Goal: Book appointment/travel/reservation

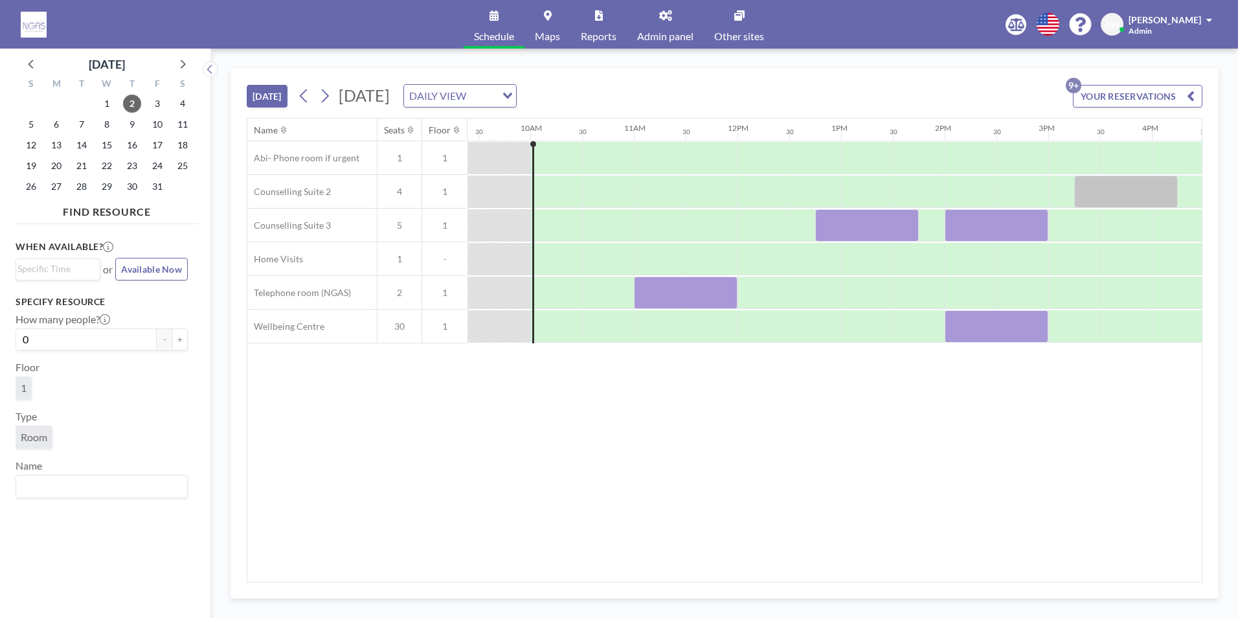
scroll to position [0, 984]
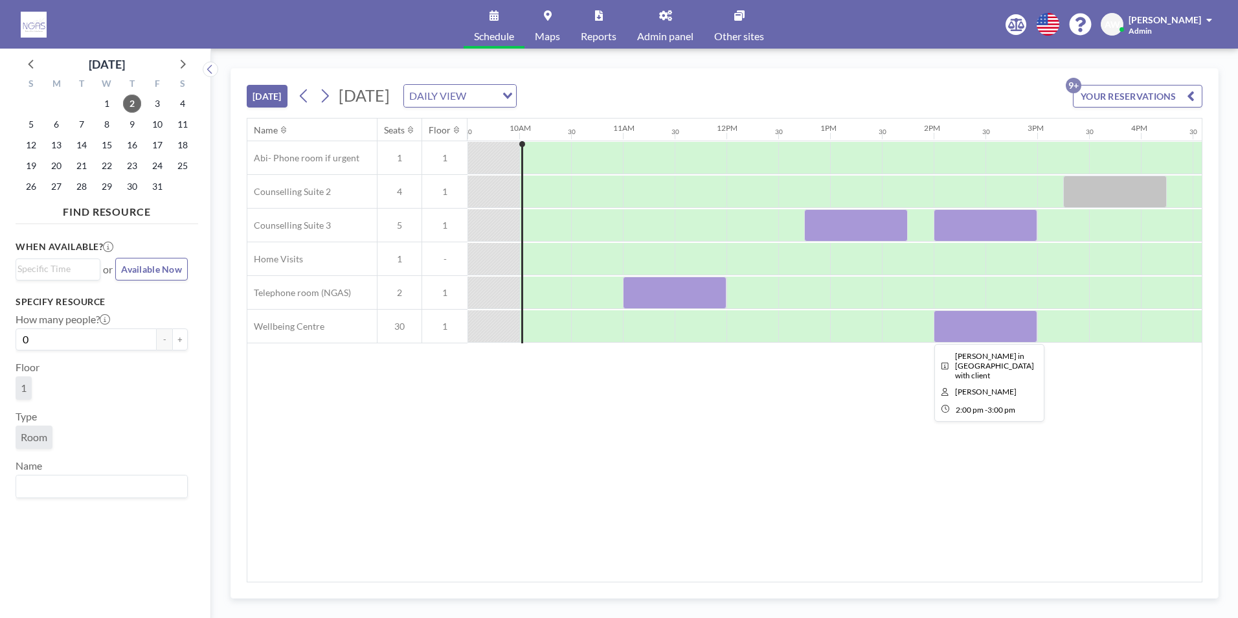
click at [948, 341] on div at bounding box center [985, 326] width 104 height 32
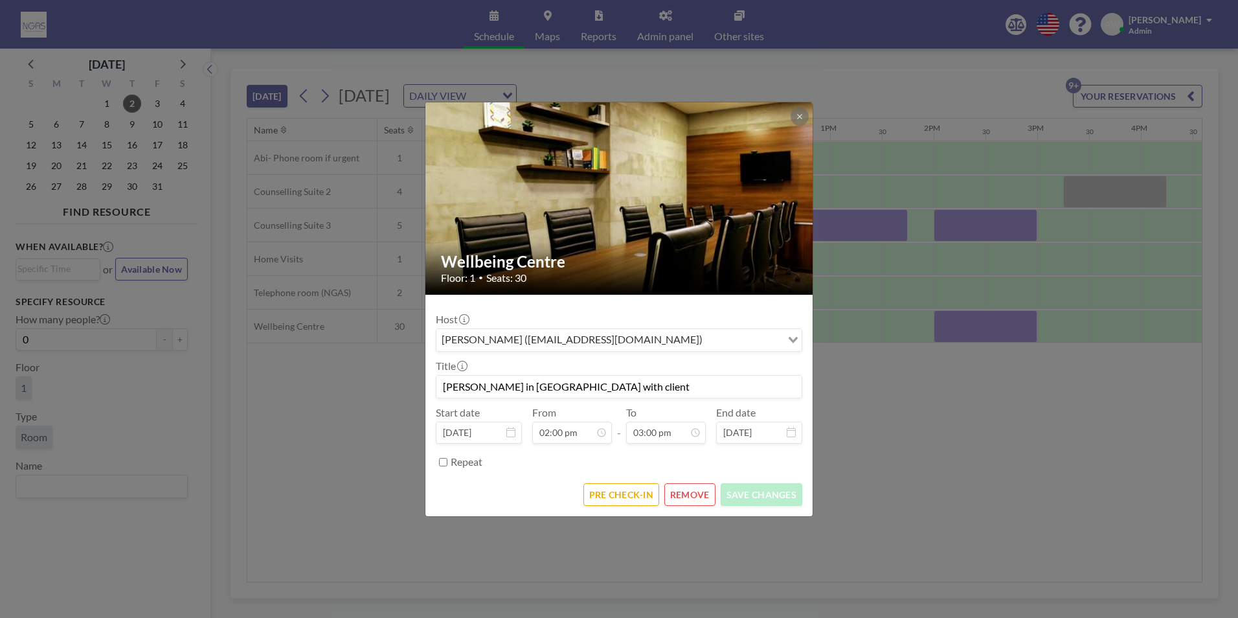
click at [673, 500] on button "REMOVE" at bounding box center [689, 494] width 51 height 23
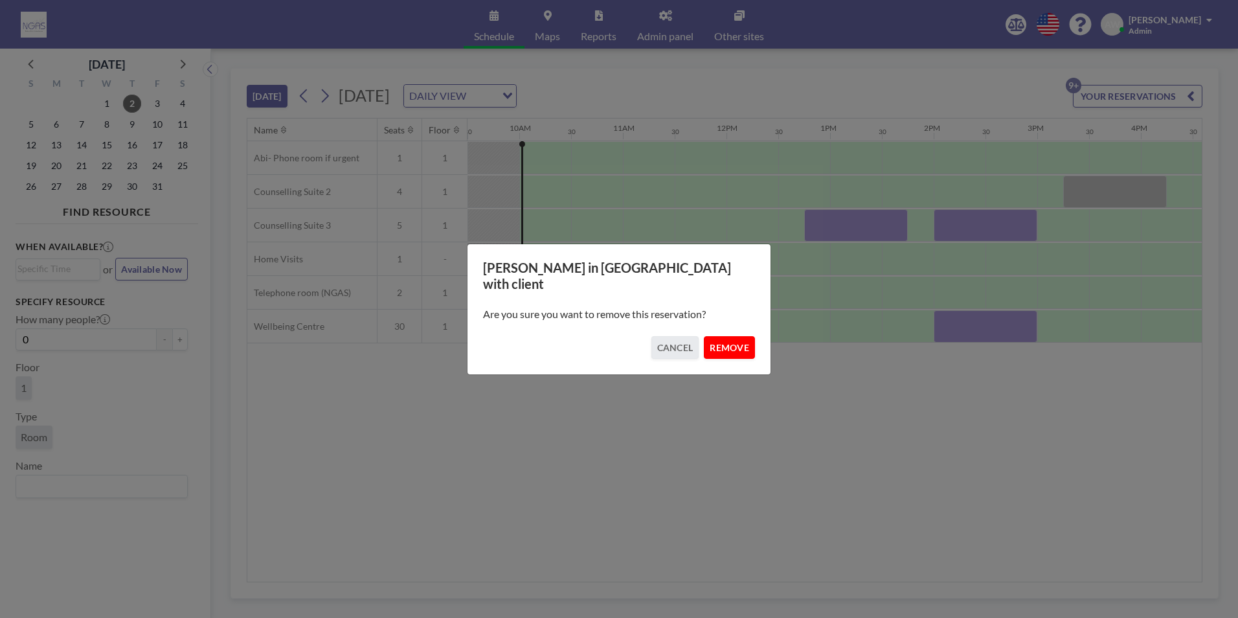
click at [738, 346] on button "REMOVE" at bounding box center [729, 347] width 51 height 23
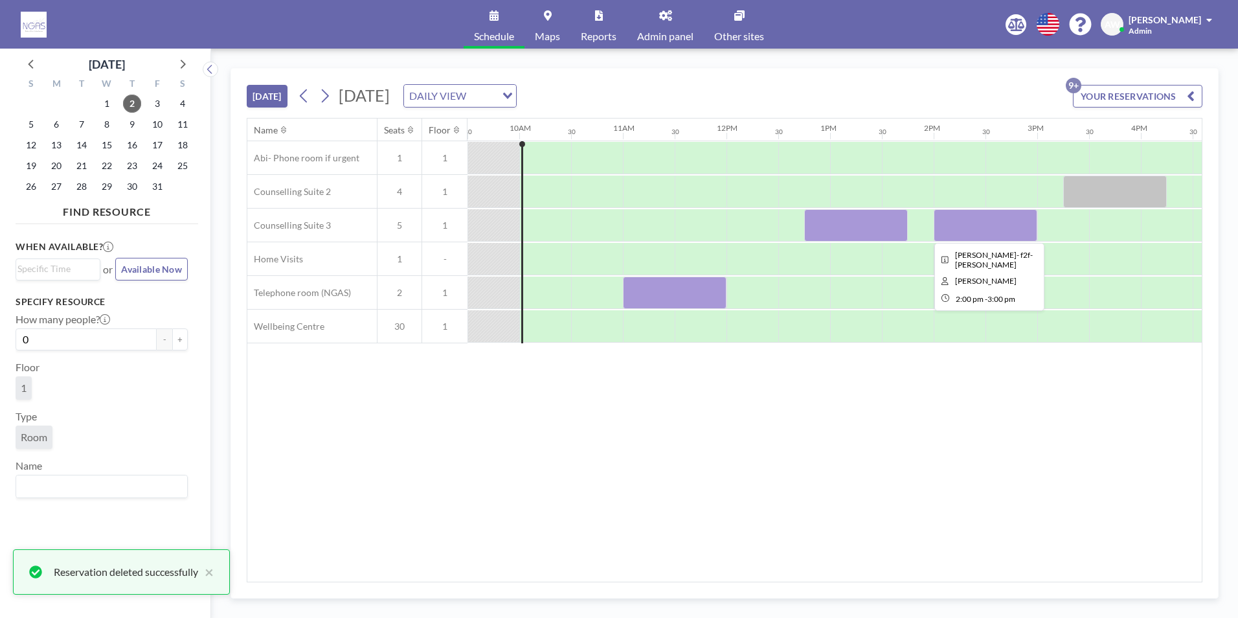
click at [1011, 217] on div at bounding box center [985, 225] width 104 height 32
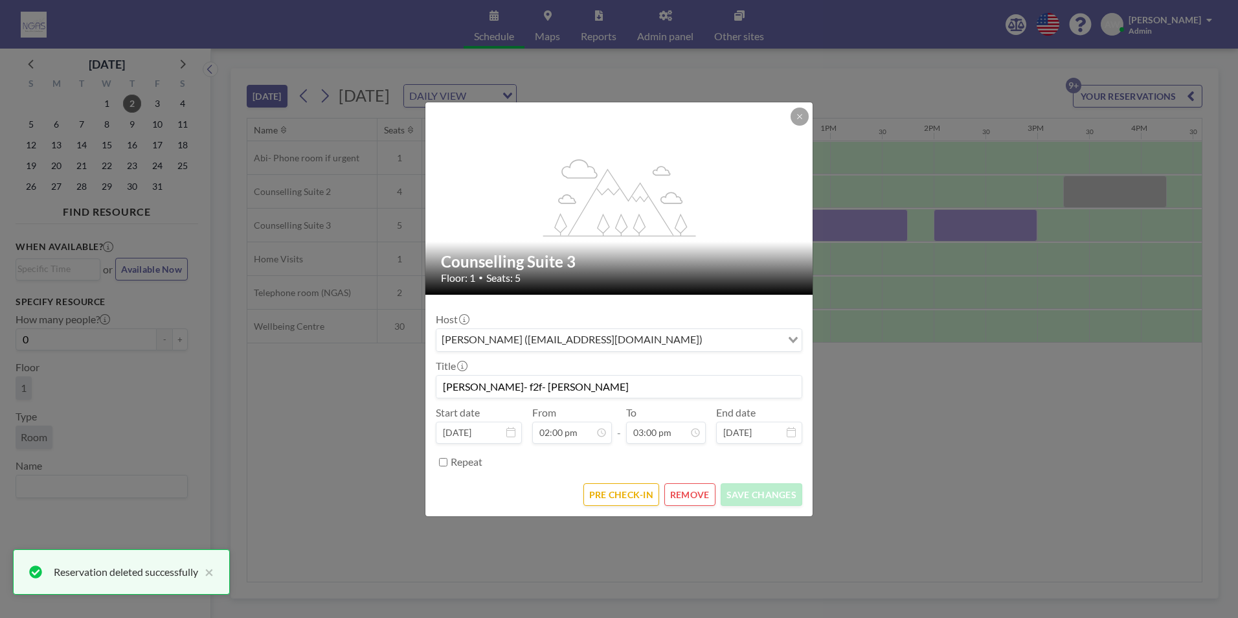
click at [709, 487] on button "REMOVE" at bounding box center [689, 494] width 51 height 23
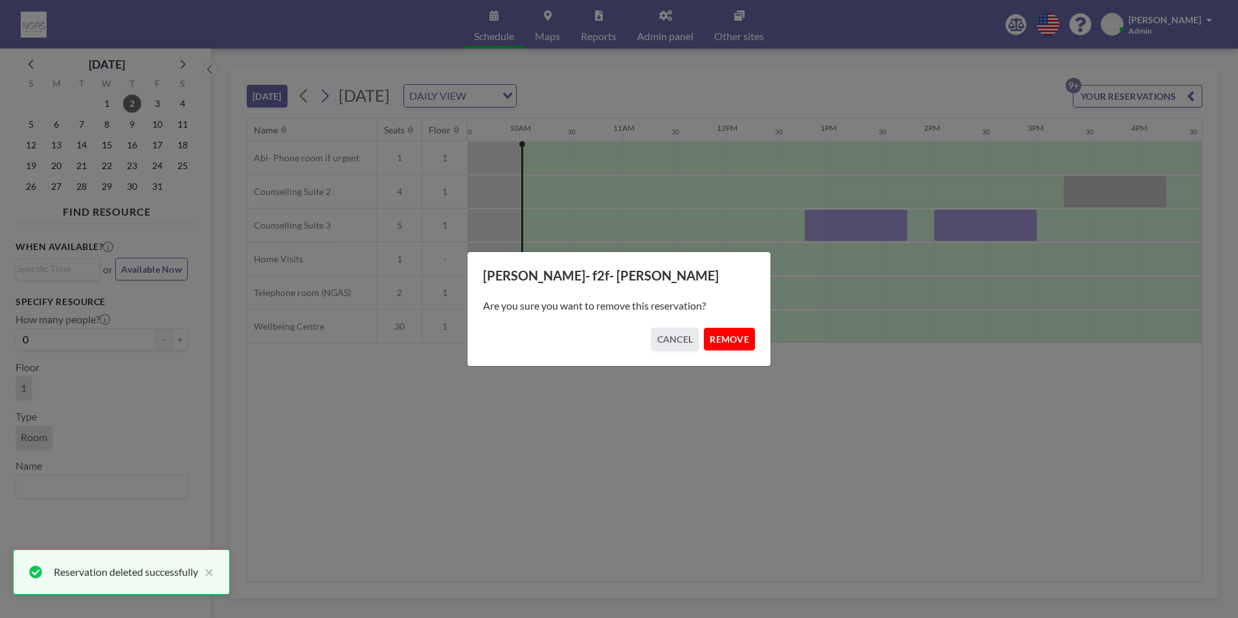
click at [737, 328] on button "REMOVE" at bounding box center [729, 339] width 51 height 23
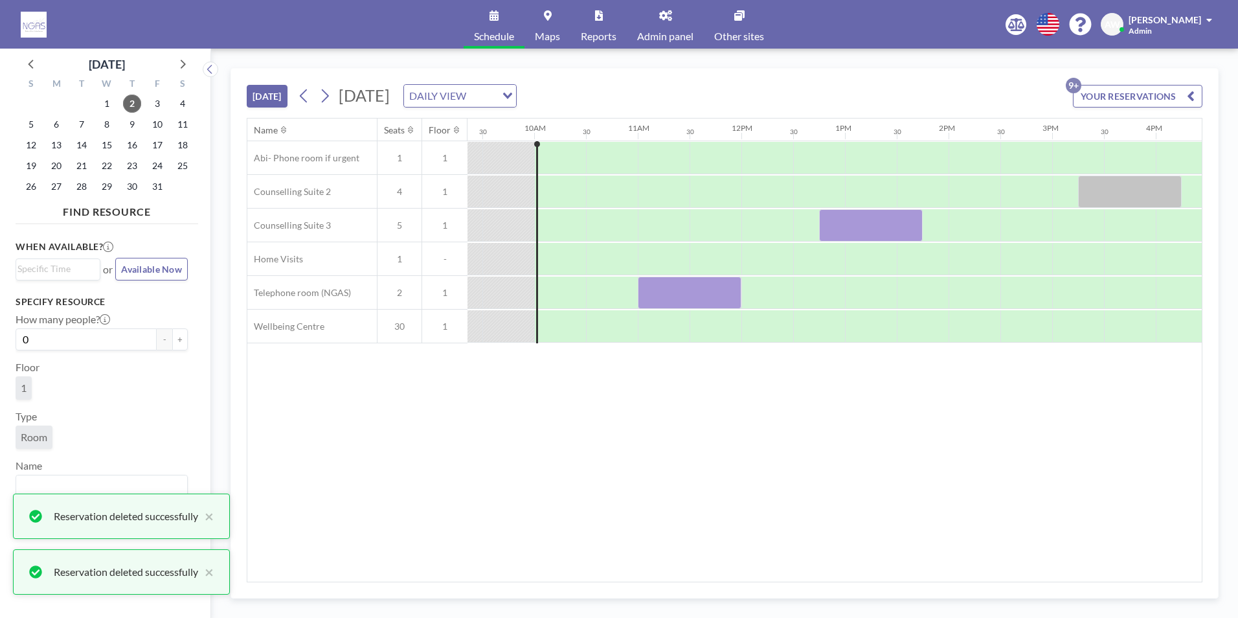
scroll to position [0, 956]
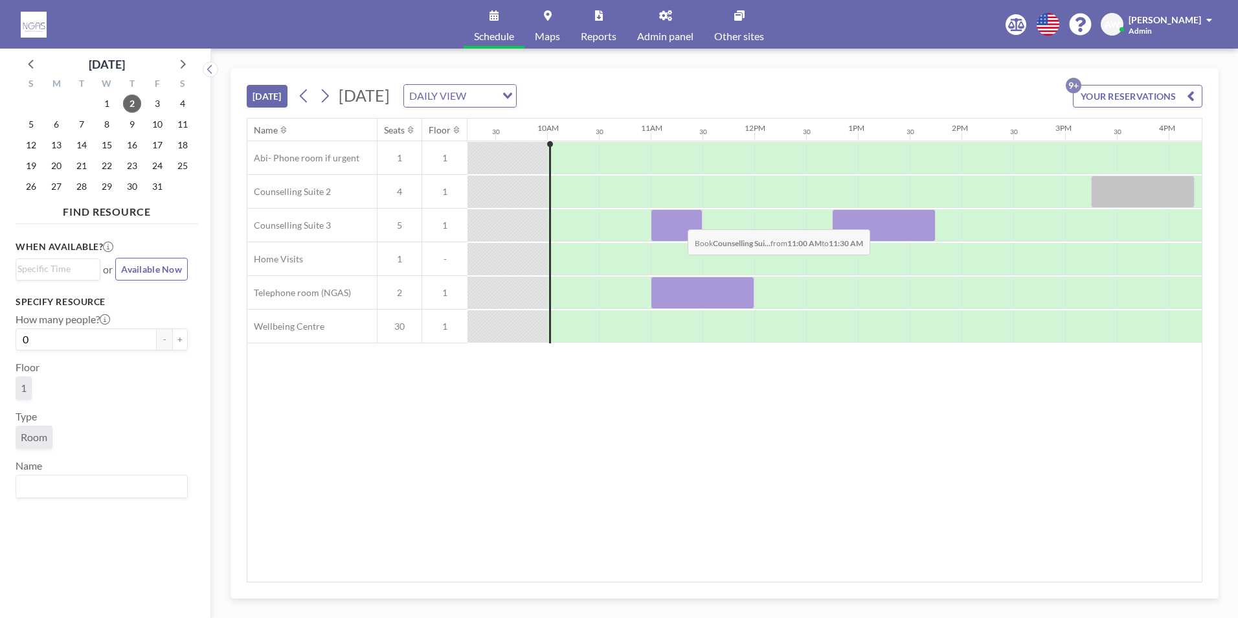
click at [677, 219] on div at bounding box center [677, 225] width 52 height 32
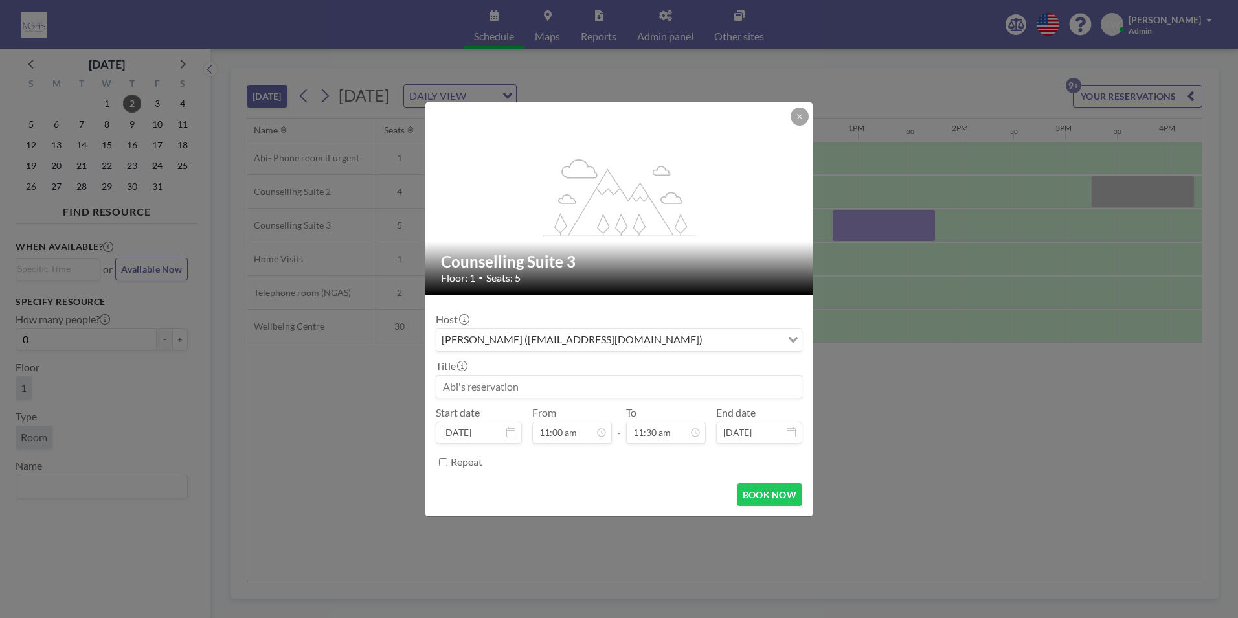
click at [640, 383] on input at bounding box center [618, 386] width 365 height 22
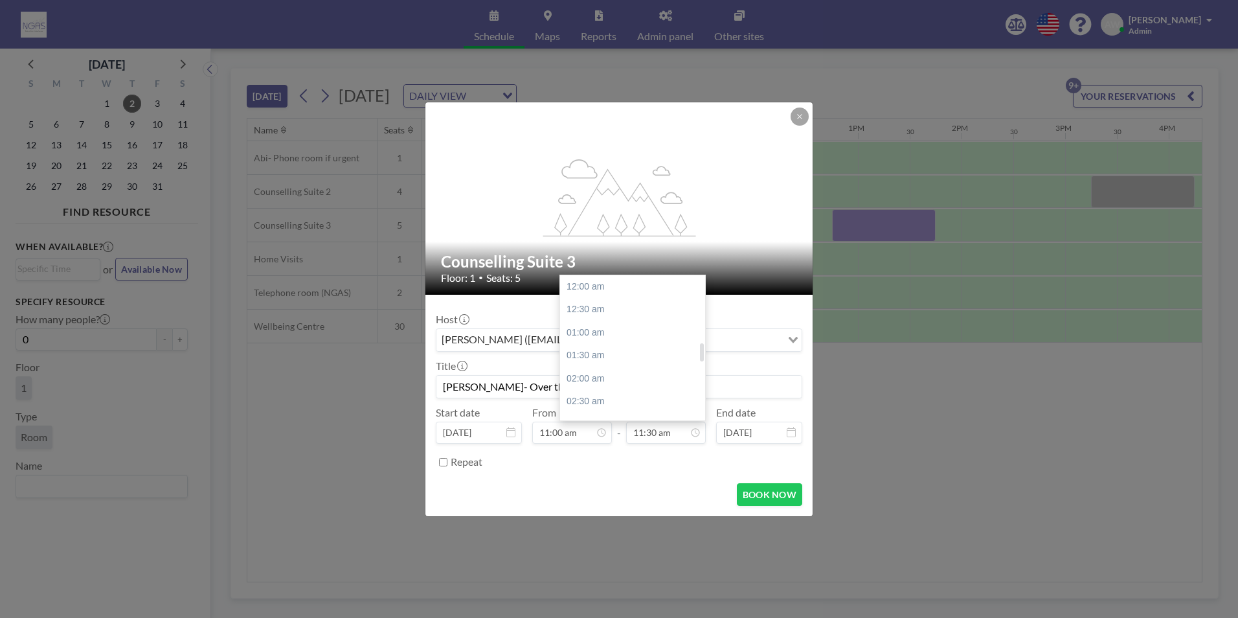
scroll to position [530, 0]
type input "[PERSON_NAME]- Over the phone"
click at [622, 317] on div "12:00 pm" at bounding box center [635, 309] width 151 height 23
type input "12:00 pm"
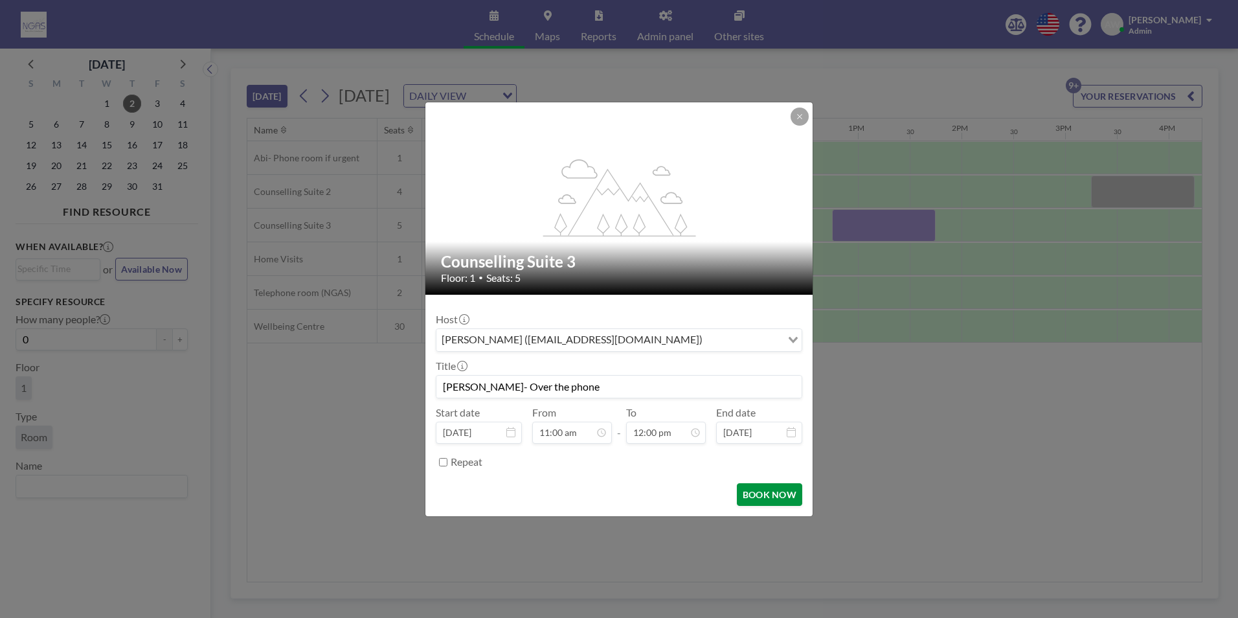
click at [751, 502] on button "BOOK NOW" at bounding box center [769, 494] width 65 height 23
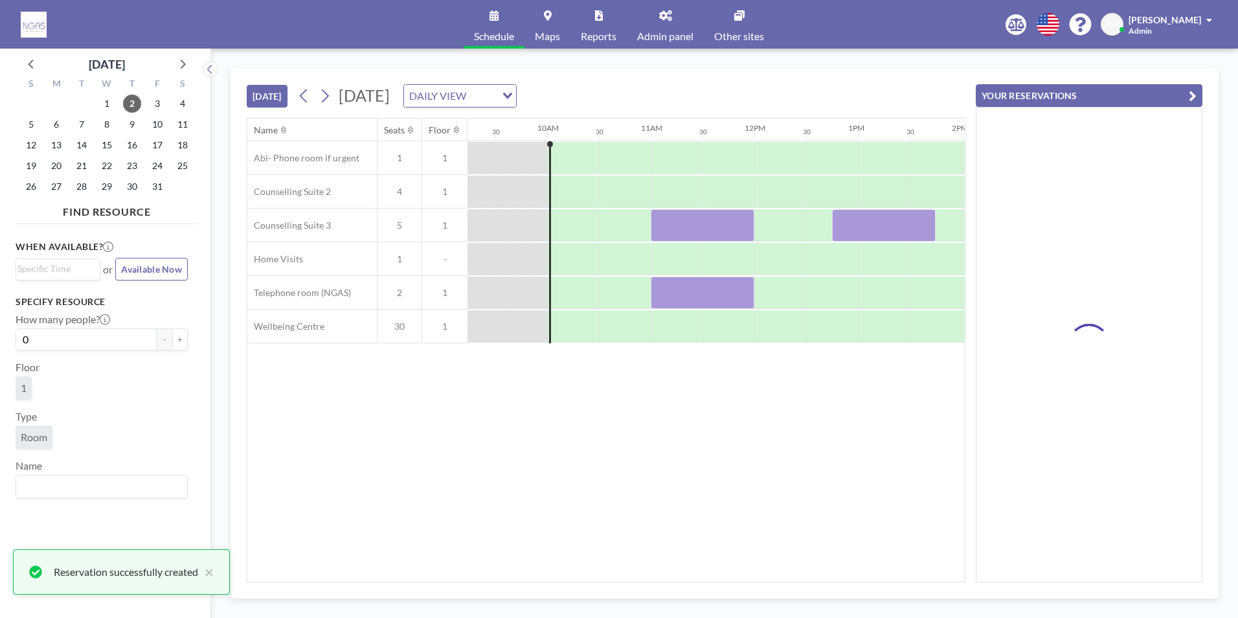
click at [965, 493] on div "Name Seats Floor 12AM 30 1AM 30 2AM 30 3AM 30 4AM 30 5AM 30 6AM 30 7AM 30 8AM 3…" at bounding box center [605, 349] width 717 height 463
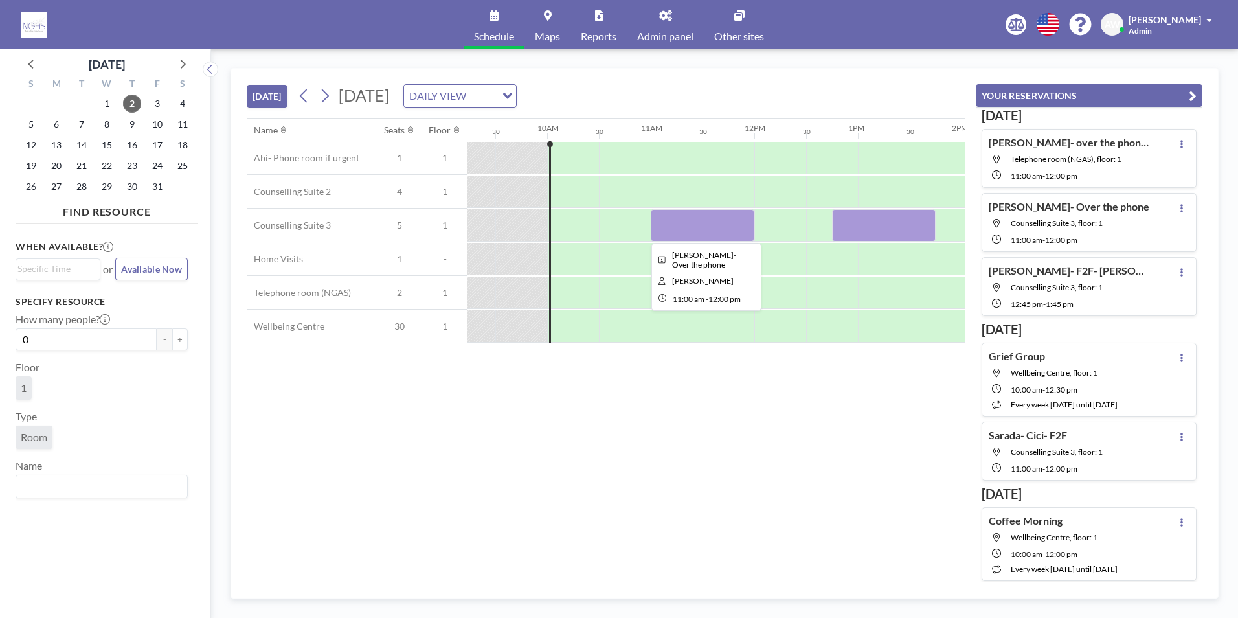
click at [702, 225] on div at bounding box center [703, 225] width 104 height 32
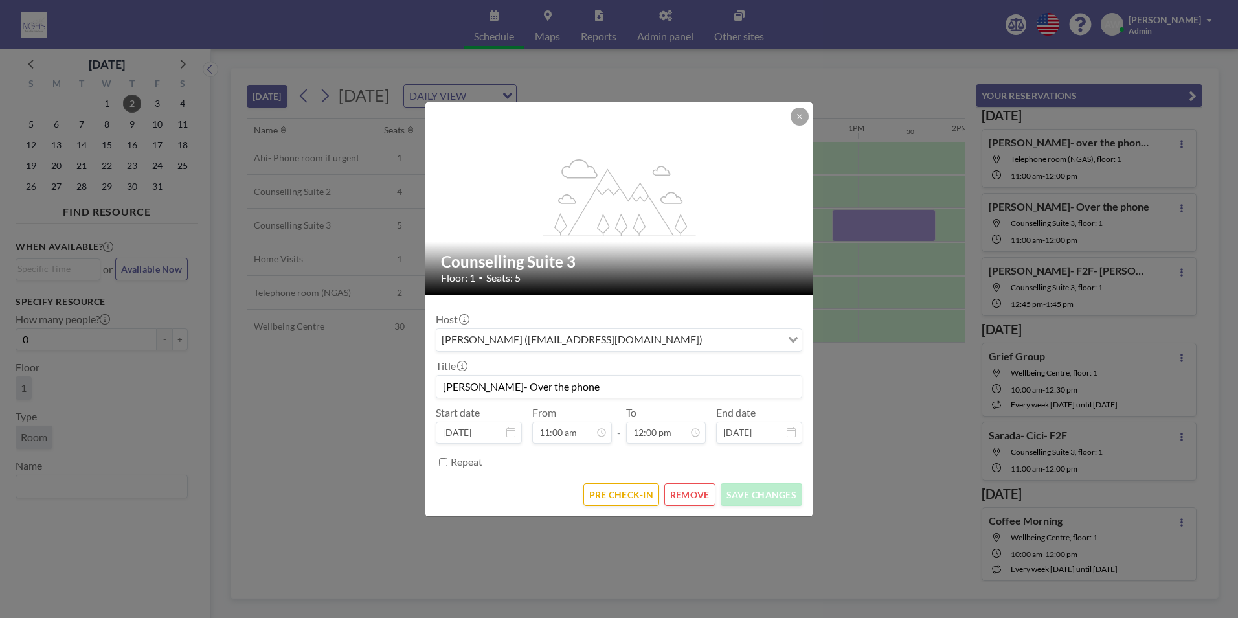
click at [697, 498] on button "REMOVE" at bounding box center [689, 494] width 51 height 23
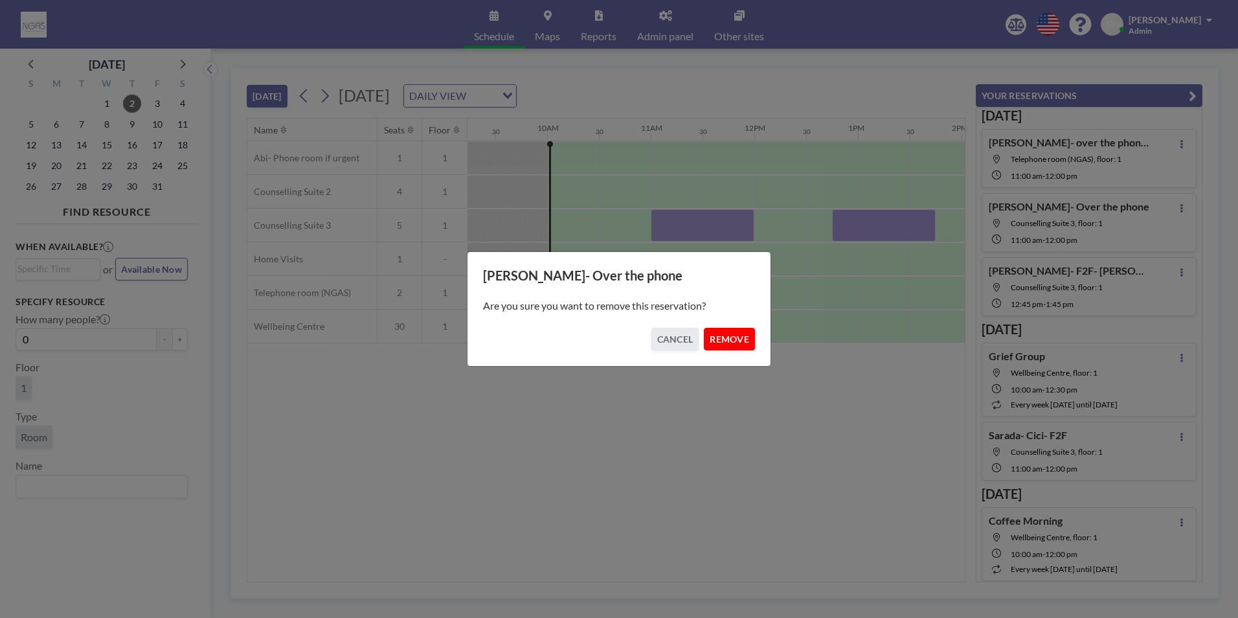
click at [724, 333] on button "REMOVE" at bounding box center [729, 339] width 51 height 23
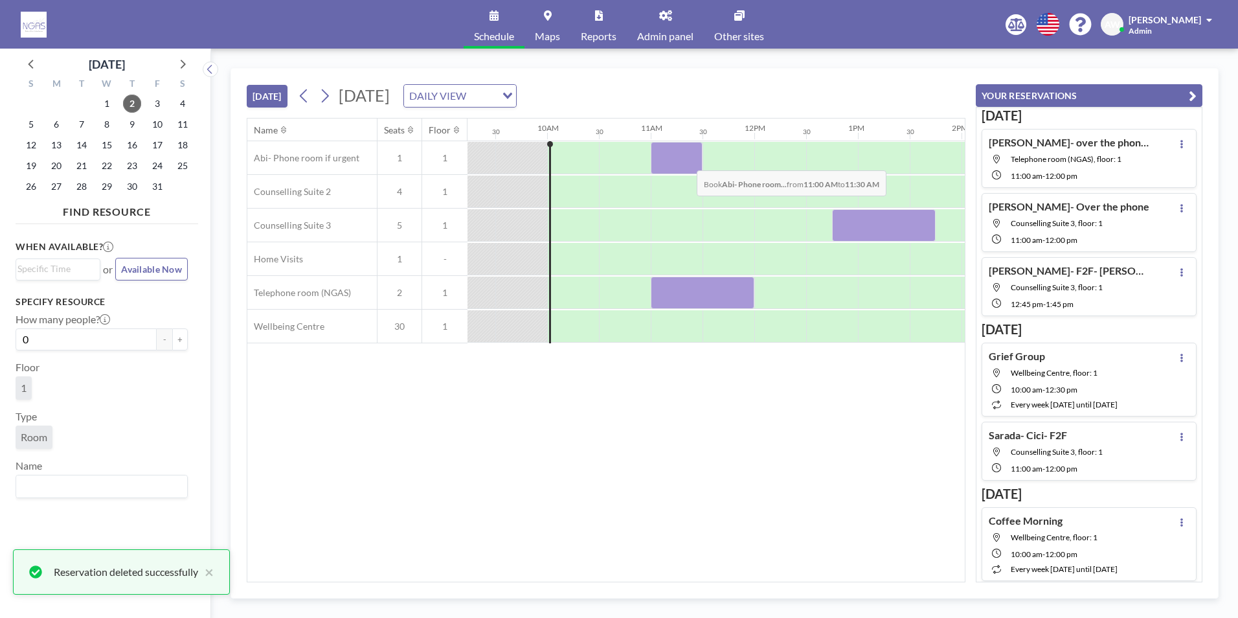
click at [686, 161] on div at bounding box center [677, 158] width 52 height 32
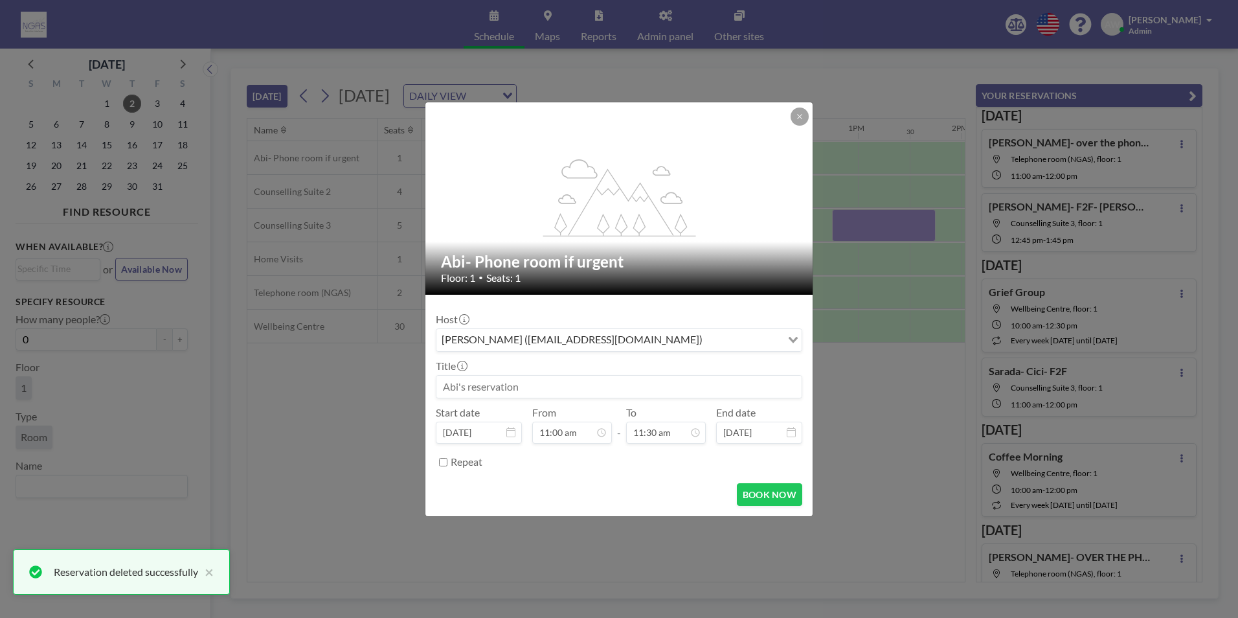
click at [633, 388] on input at bounding box center [618, 386] width 365 height 22
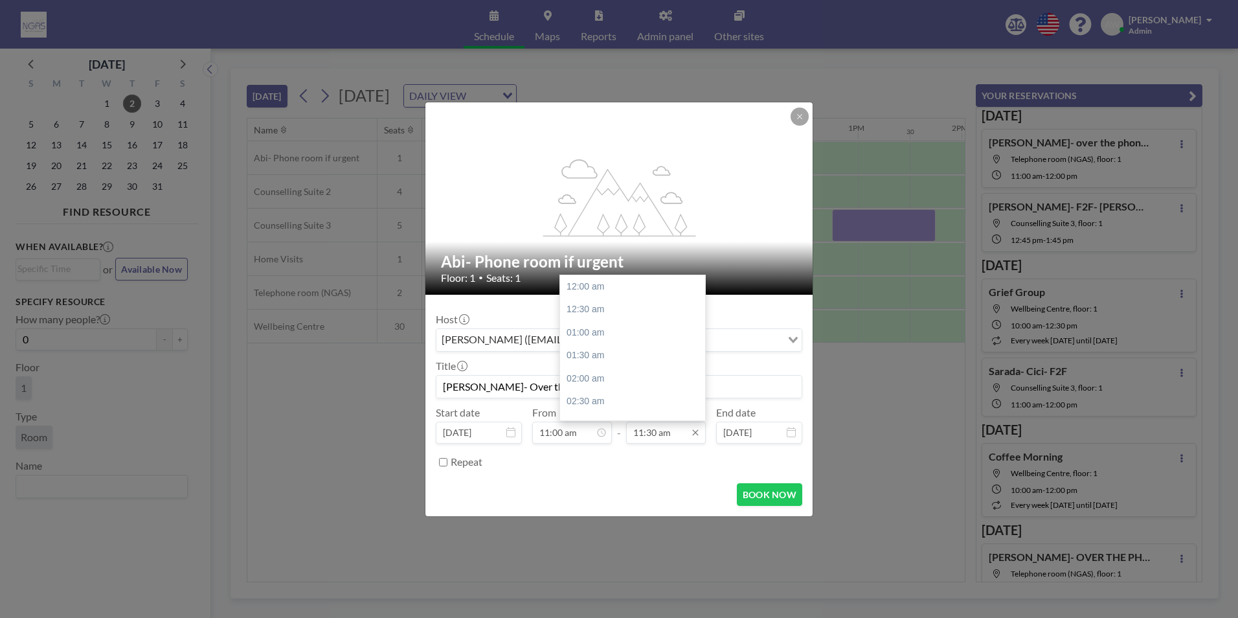
scroll to position [530, 0]
type input "[PERSON_NAME]- Over the phone"
click at [614, 319] on div "12:00 pm" at bounding box center [635, 309] width 151 height 23
type input "12:00 pm"
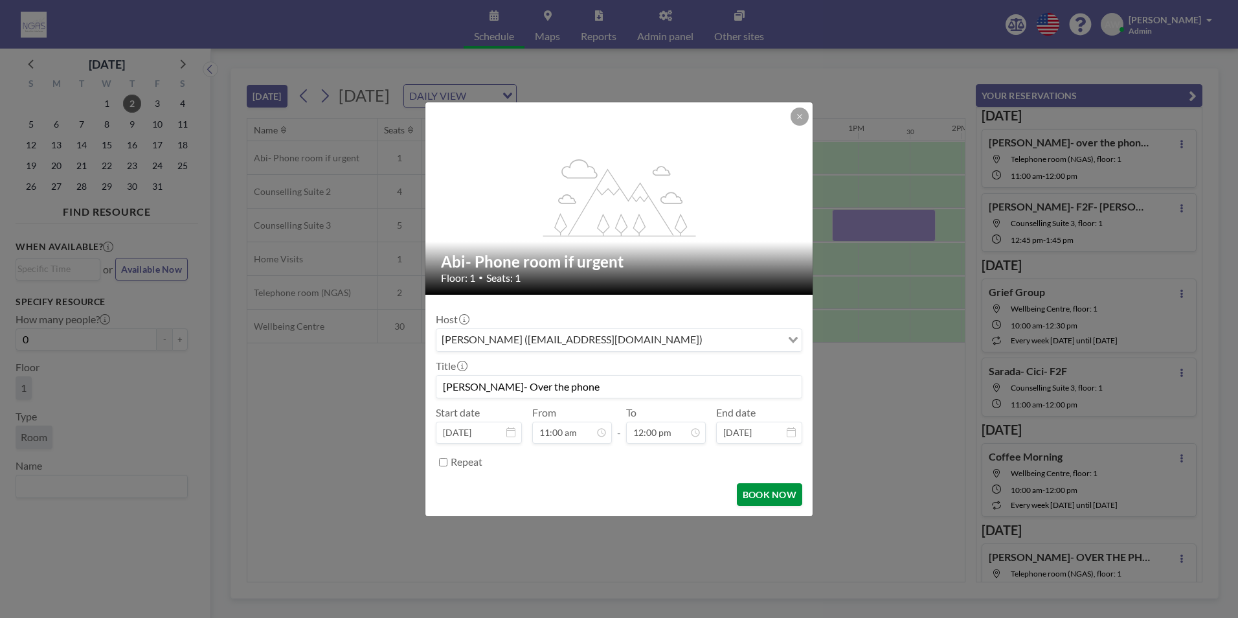
click at [756, 494] on button "BOOK NOW" at bounding box center [769, 494] width 65 height 23
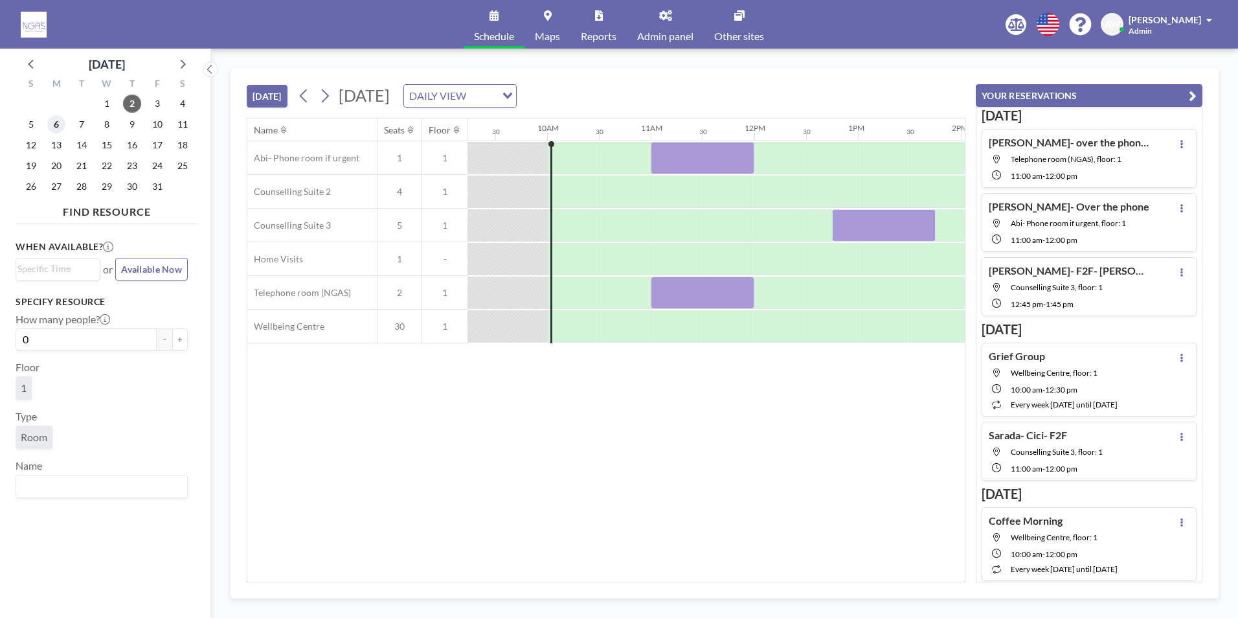
click at [58, 126] on span "6" at bounding box center [56, 124] width 18 height 18
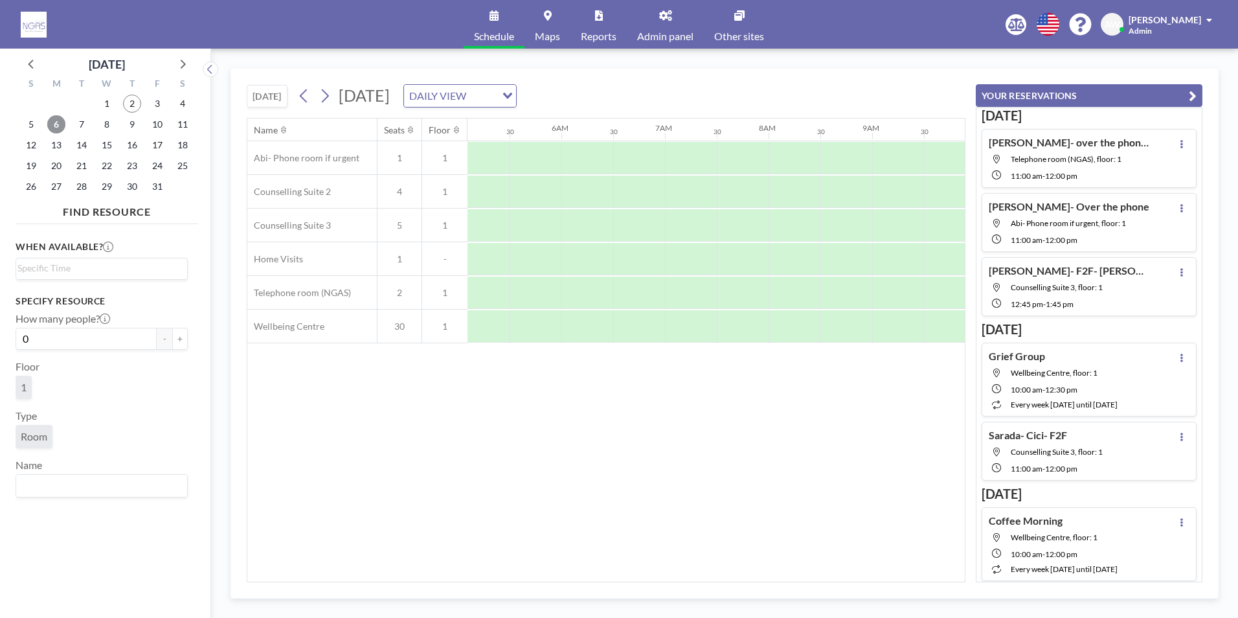
scroll to position [0, 777]
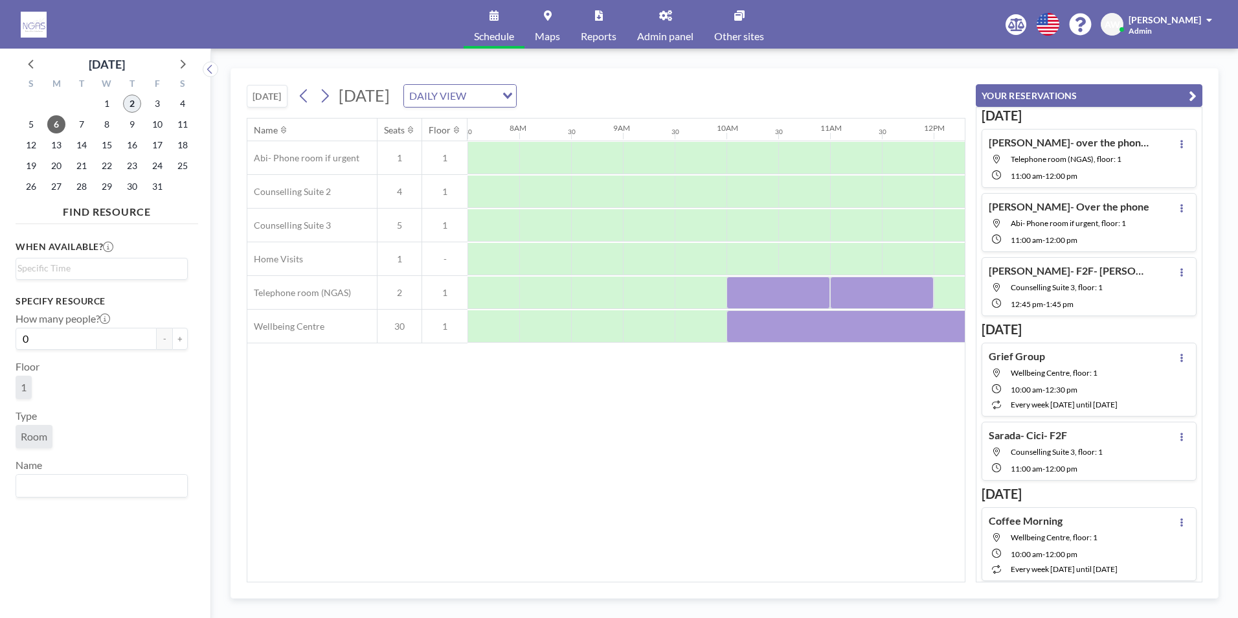
click at [136, 96] on span "2" at bounding box center [132, 104] width 18 height 18
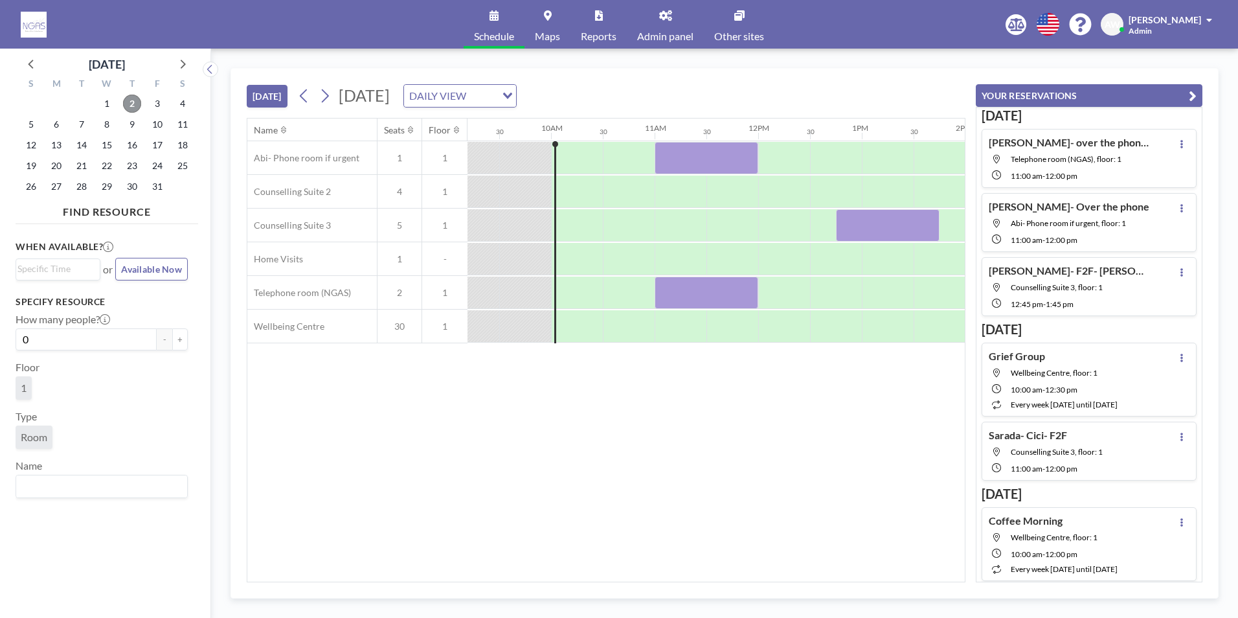
scroll to position [0, 984]
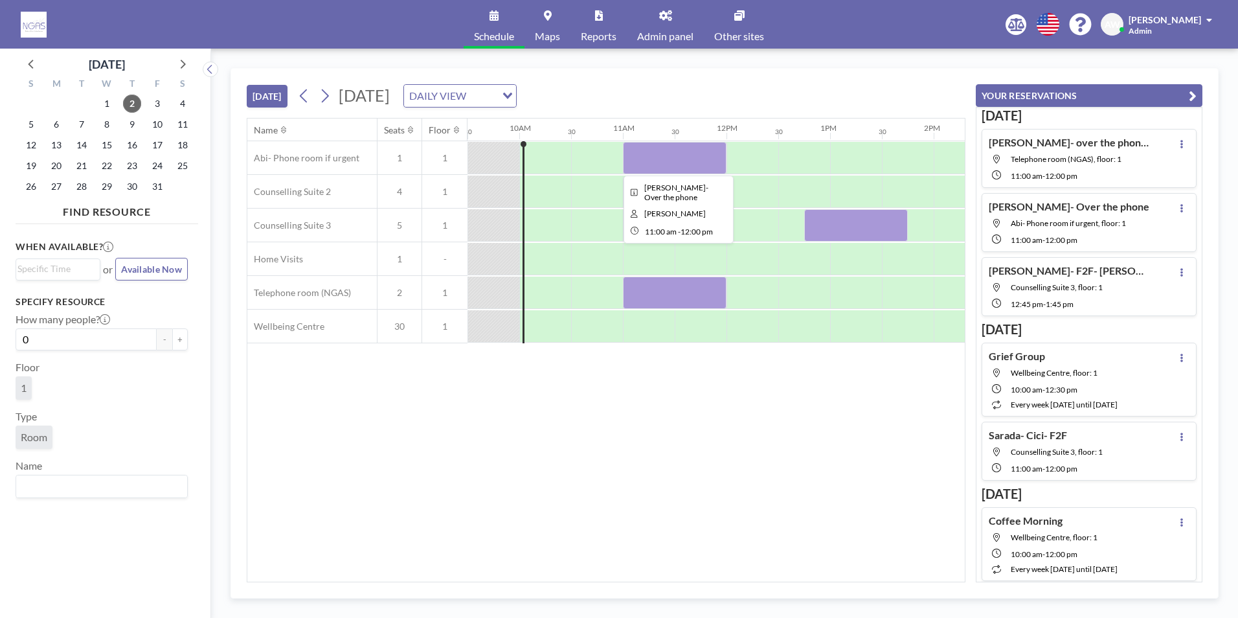
click at [651, 150] on div at bounding box center [675, 158] width 104 height 32
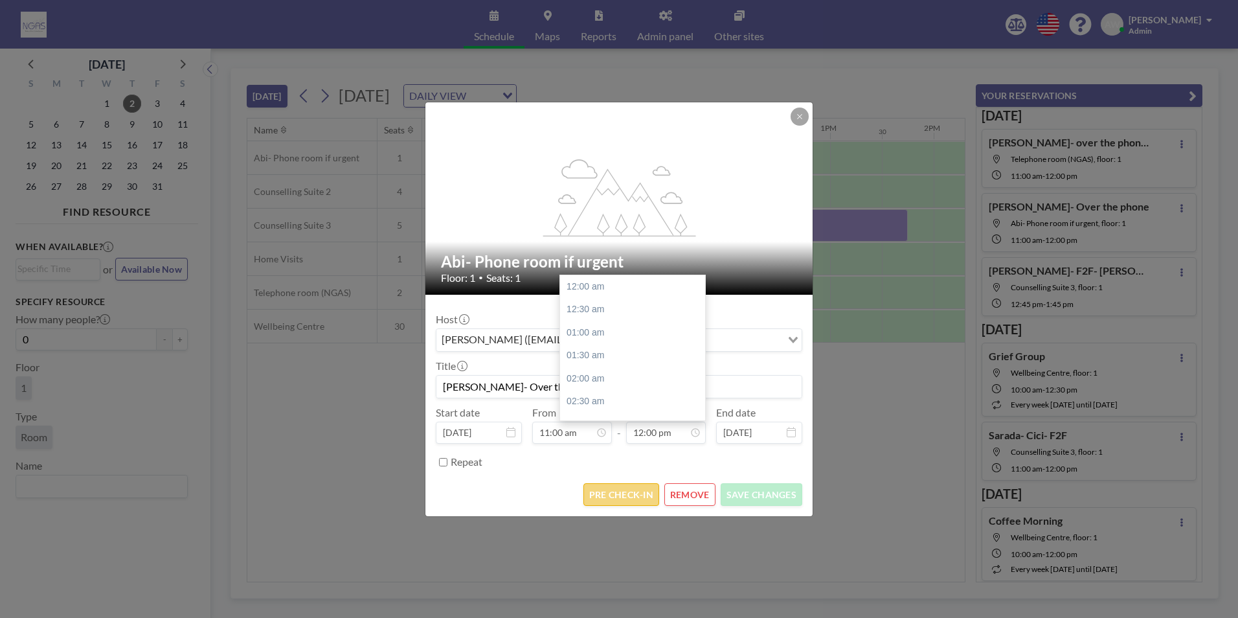
scroll to position [553, 0]
click at [629, 490] on button "PRE CHECK-IN" at bounding box center [621, 494] width 76 height 23
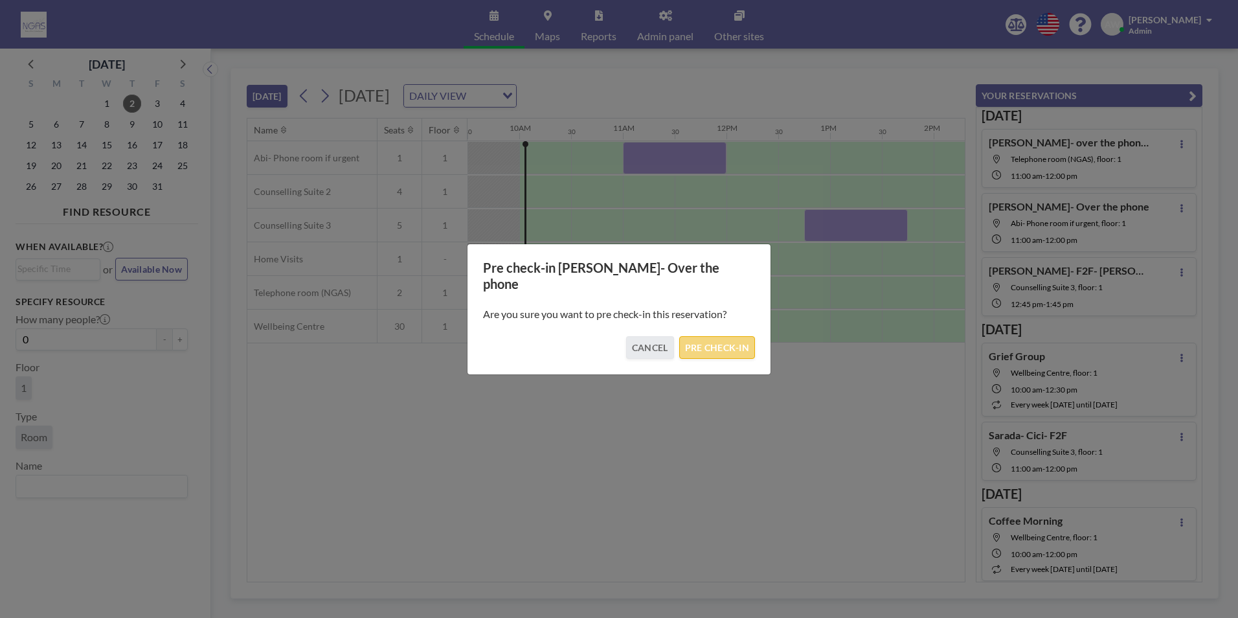
click at [717, 336] on button "PRE CHECK-IN" at bounding box center [717, 347] width 76 height 23
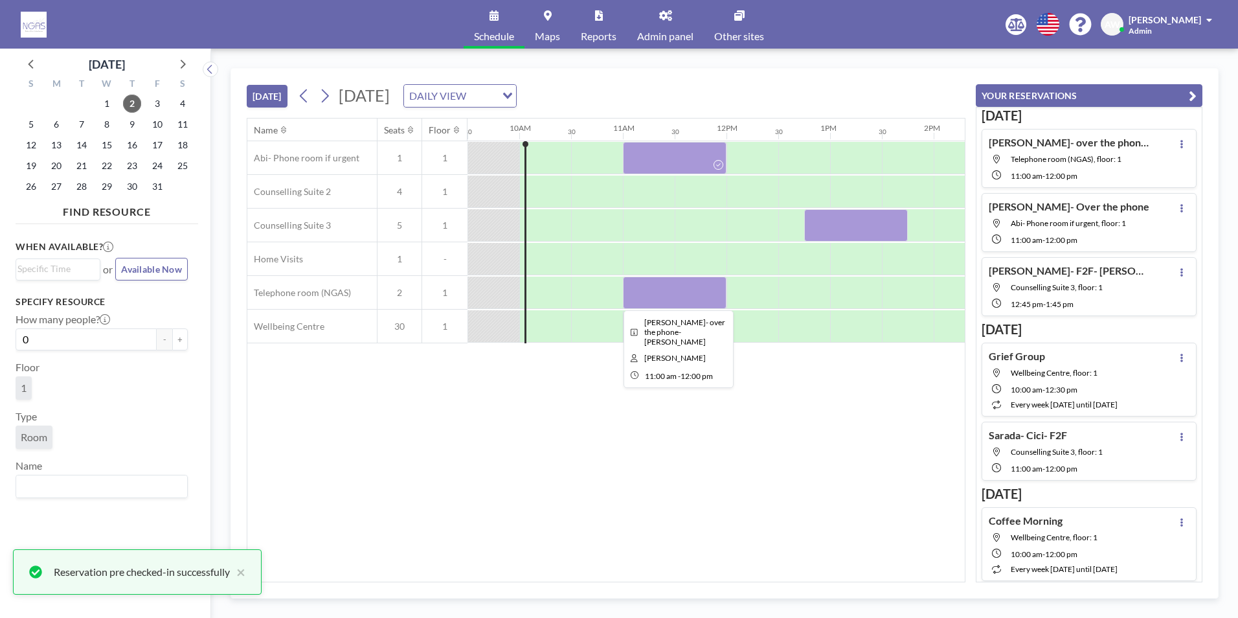
click at [695, 293] on div at bounding box center [675, 292] width 104 height 32
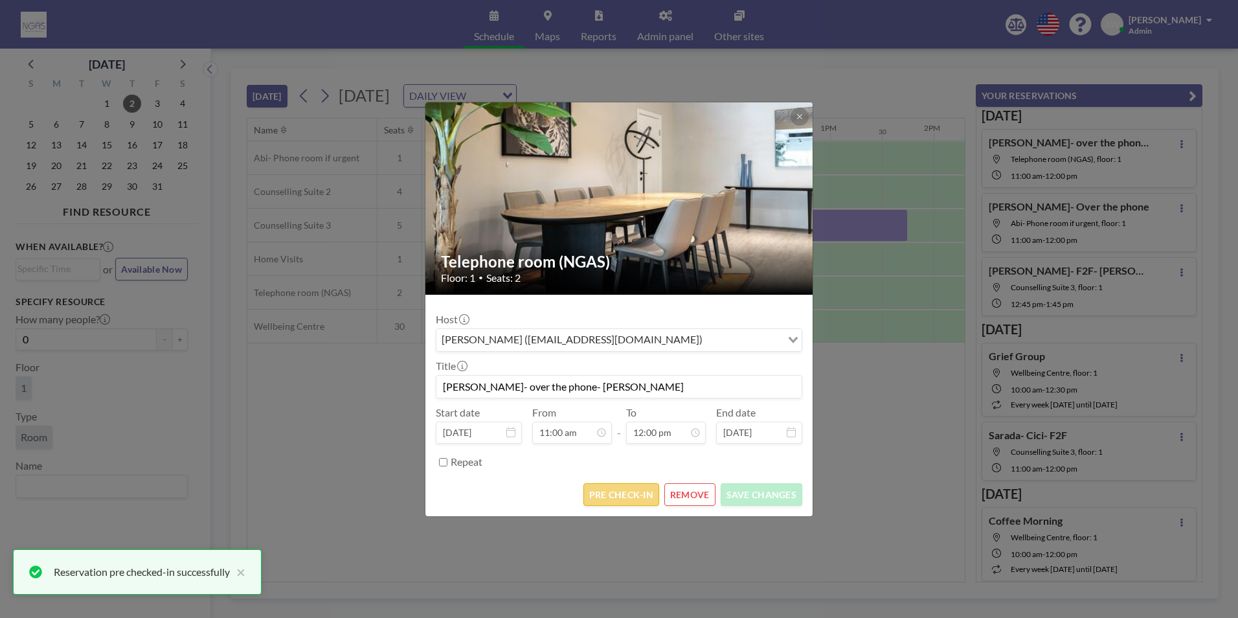
click at [612, 500] on button "PRE CHECK-IN" at bounding box center [621, 494] width 76 height 23
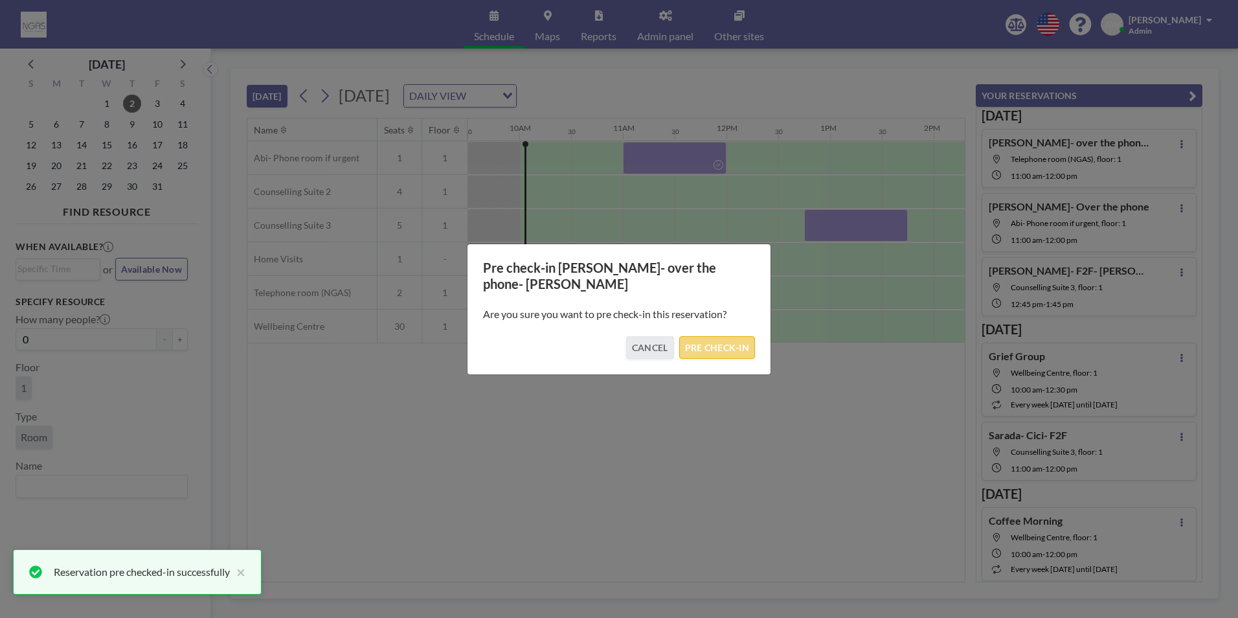
click at [722, 341] on button "PRE CHECK-IN" at bounding box center [717, 347] width 76 height 23
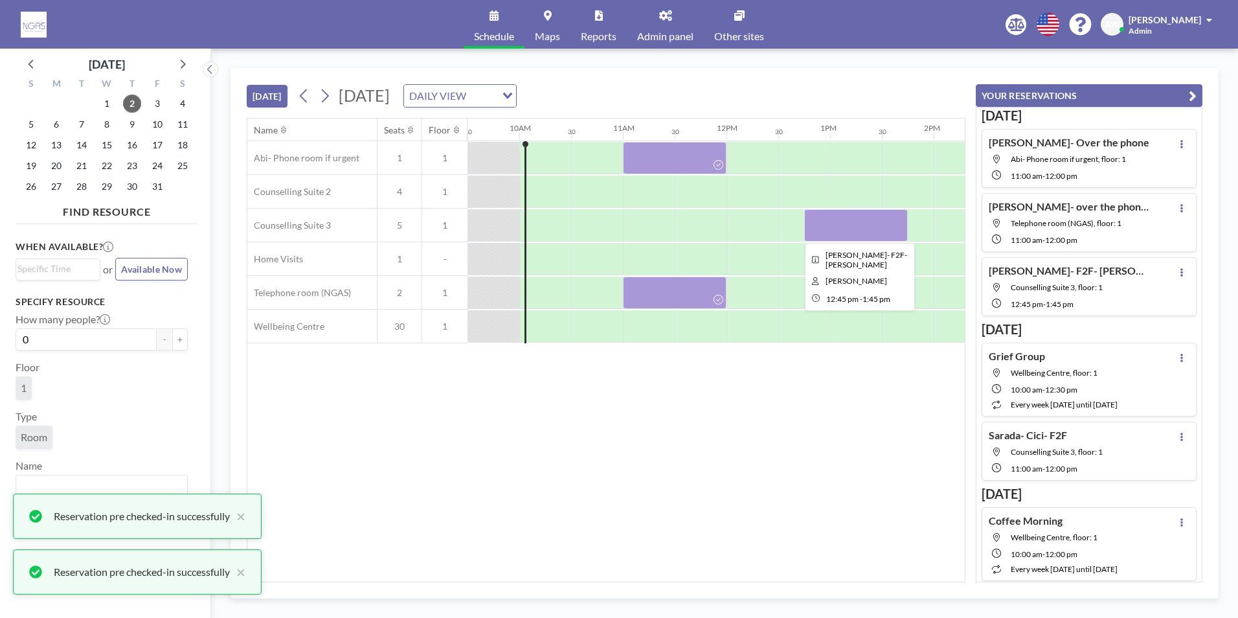
click at [864, 216] on div at bounding box center [856, 225] width 104 height 32
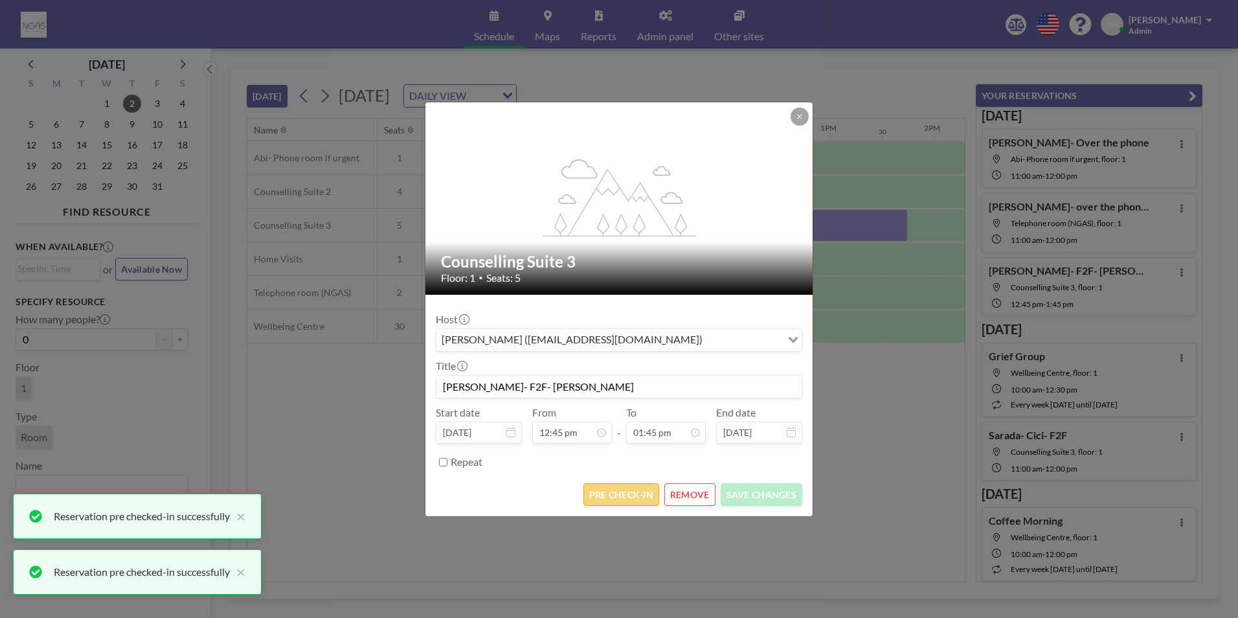
click at [624, 492] on button "PRE CHECK-IN" at bounding box center [621, 494] width 76 height 23
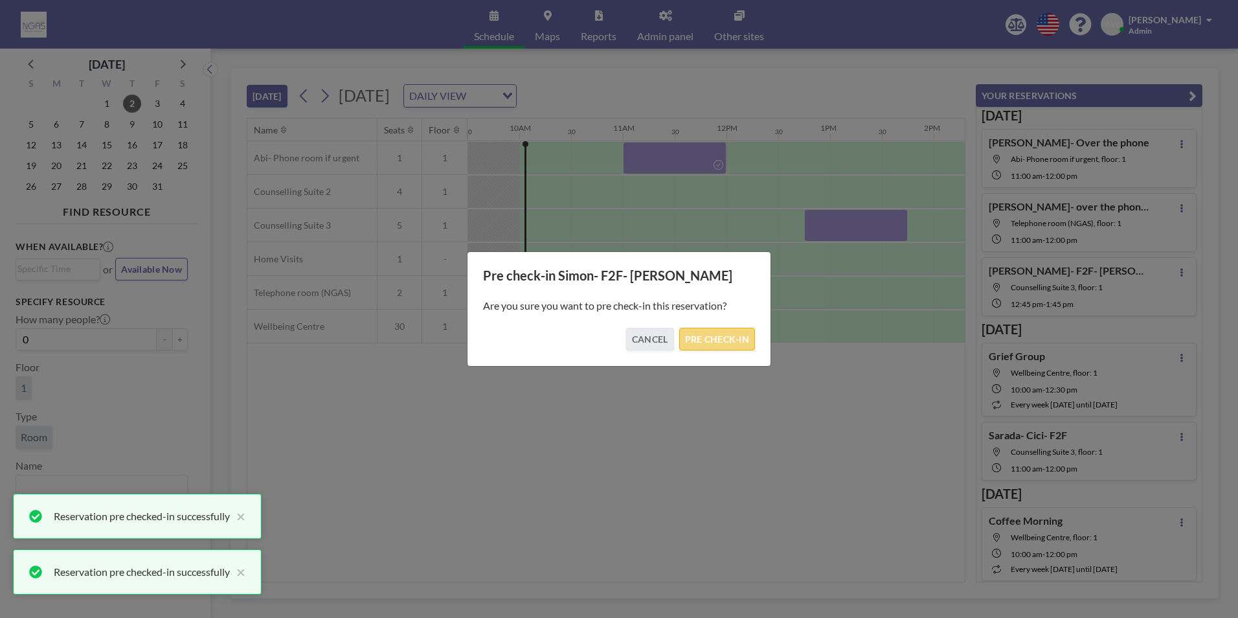
click at [713, 341] on button "PRE CHECK-IN" at bounding box center [717, 339] width 76 height 23
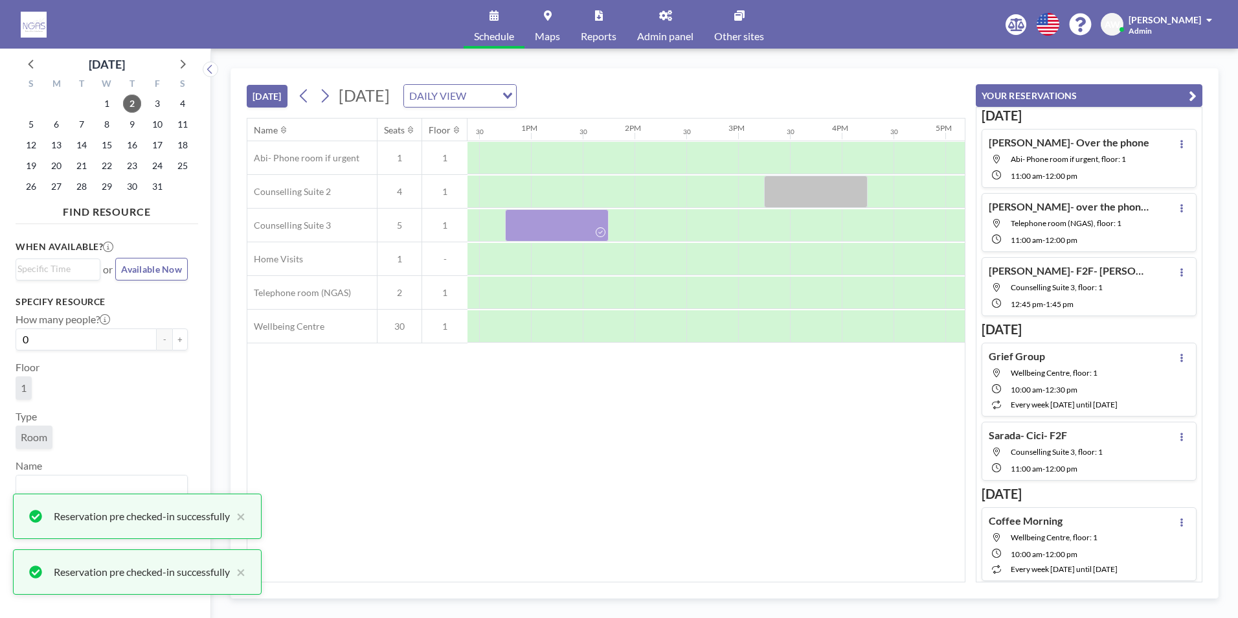
scroll to position [0, 1291]
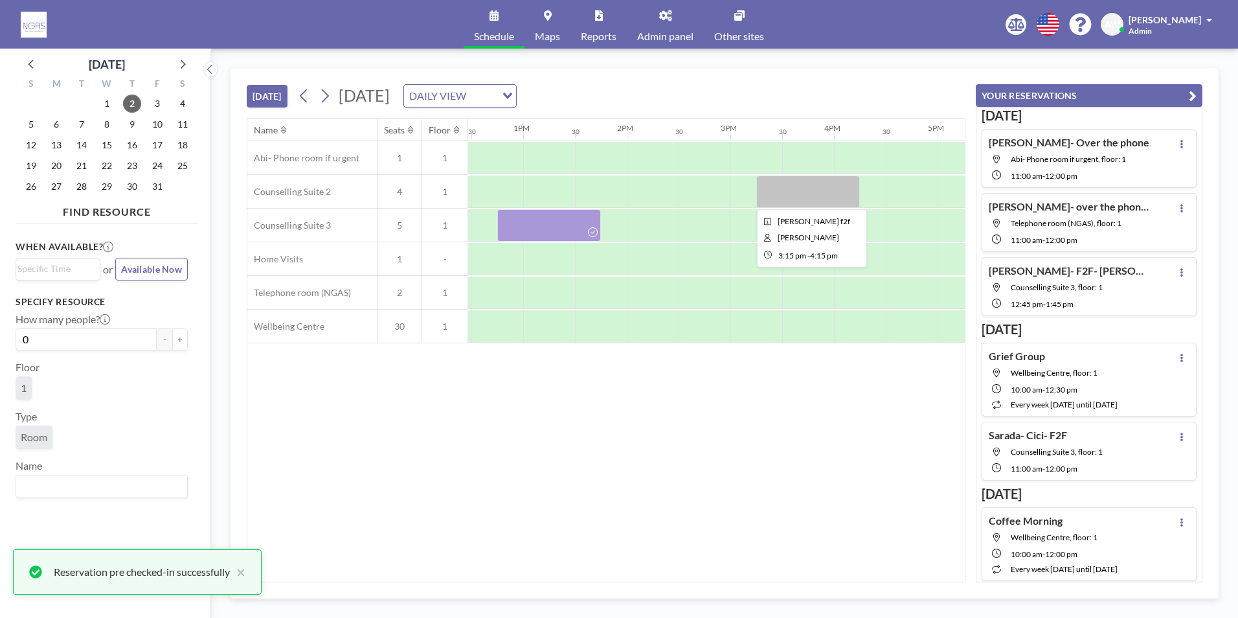
click at [791, 184] on div at bounding box center [808, 191] width 104 height 32
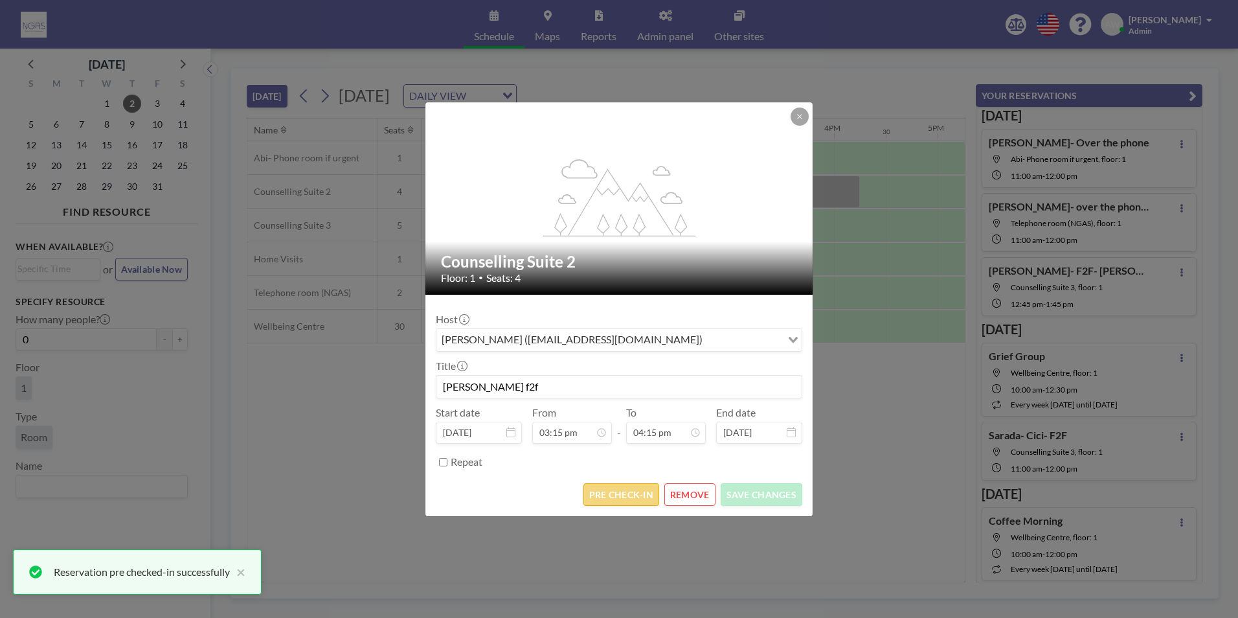
click at [612, 489] on button "PRE CHECK-IN" at bounding box center [621, 494] width 76 height 23
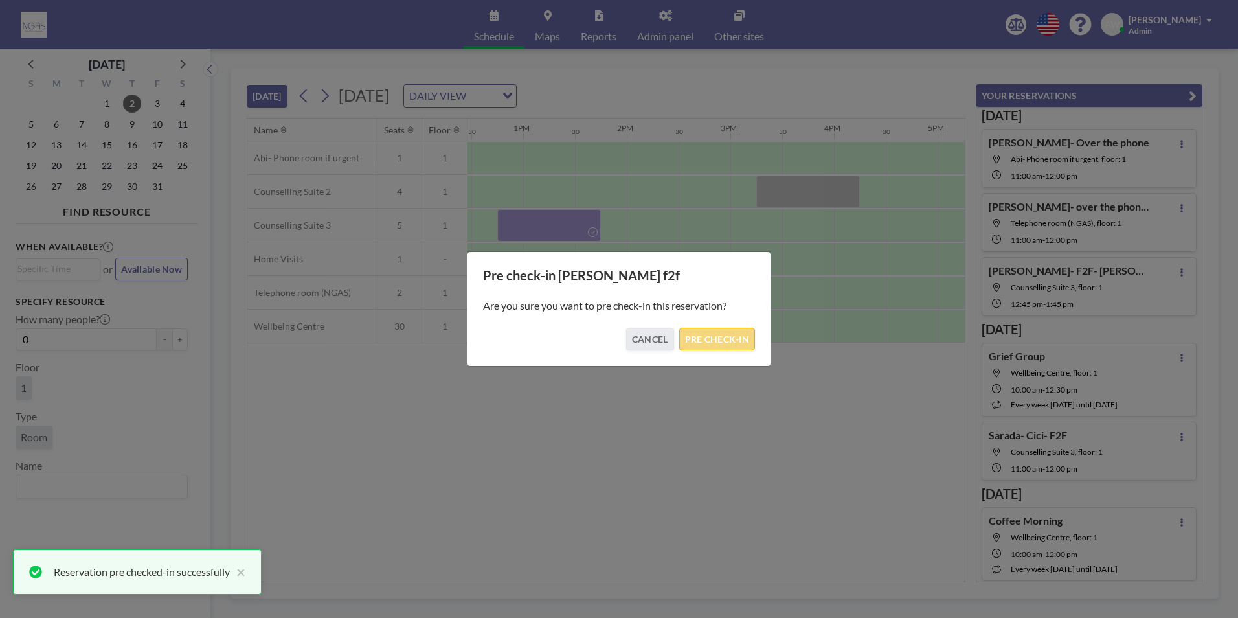
click at [711, 335] on button "PRE CHECK-IN" at bounding box center [717, 339] width 76 height 23
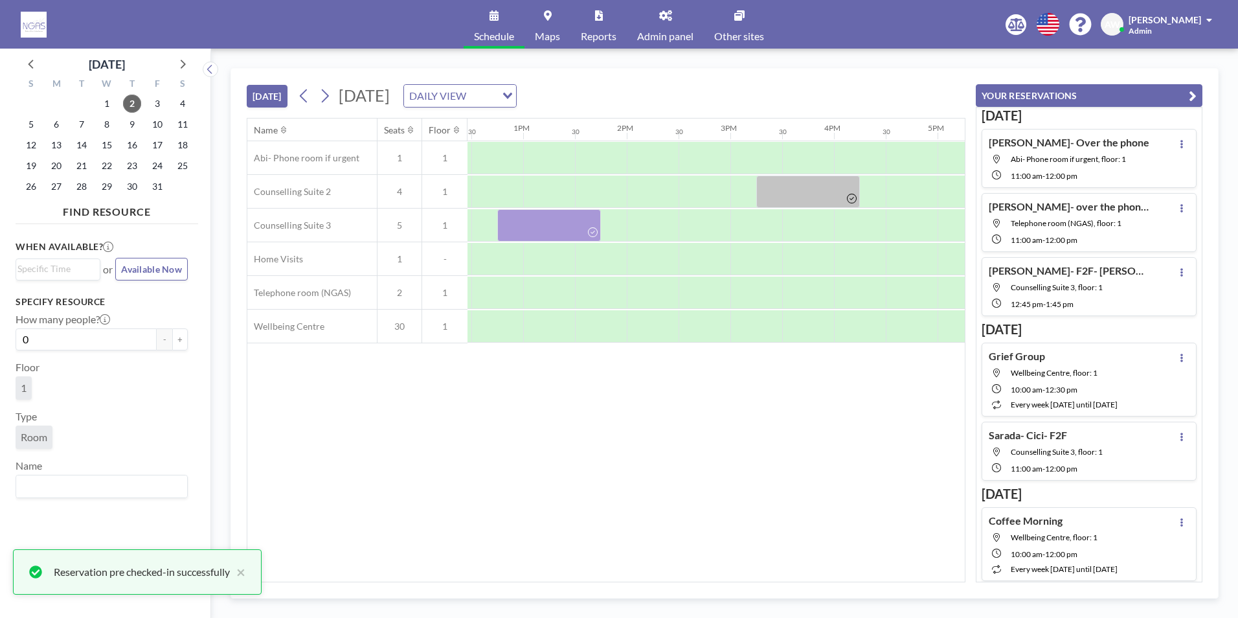
click at [680, 581] on div "Name Seats Floor 12AM 30 1AM 30 2AM 30 3AM 30 4AM 30 5AM 30 6AM 30 7AM 30 8AM 3…" at bounding box center [606, 350] width 719 height 464
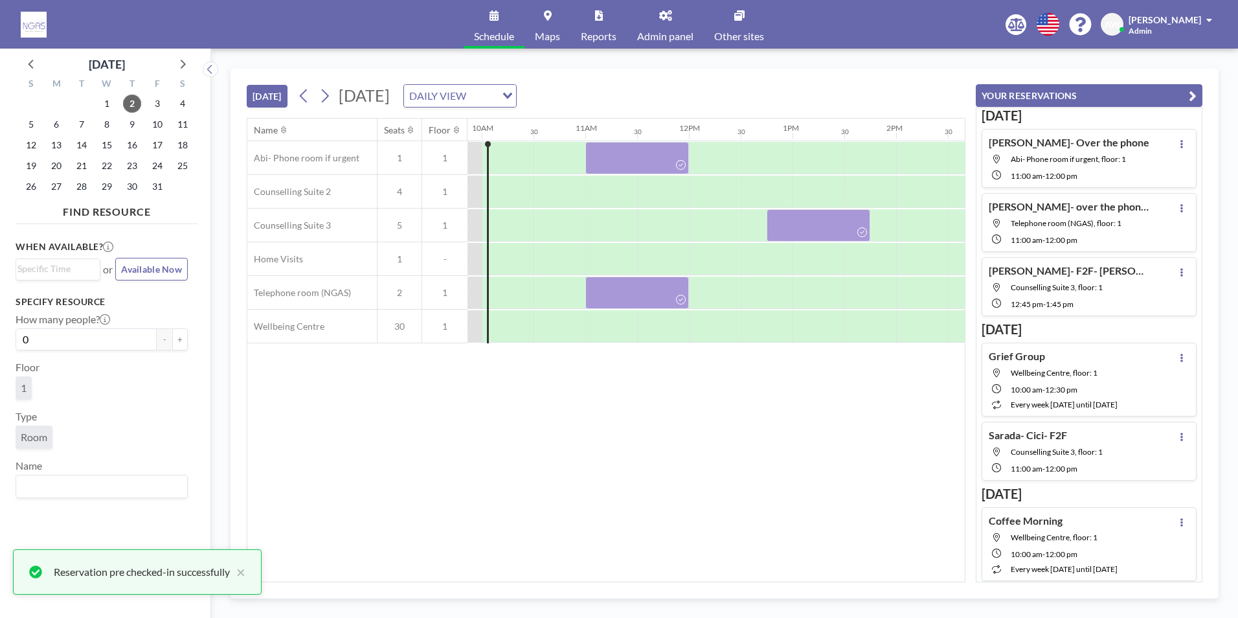
scroll to position [0, 992]
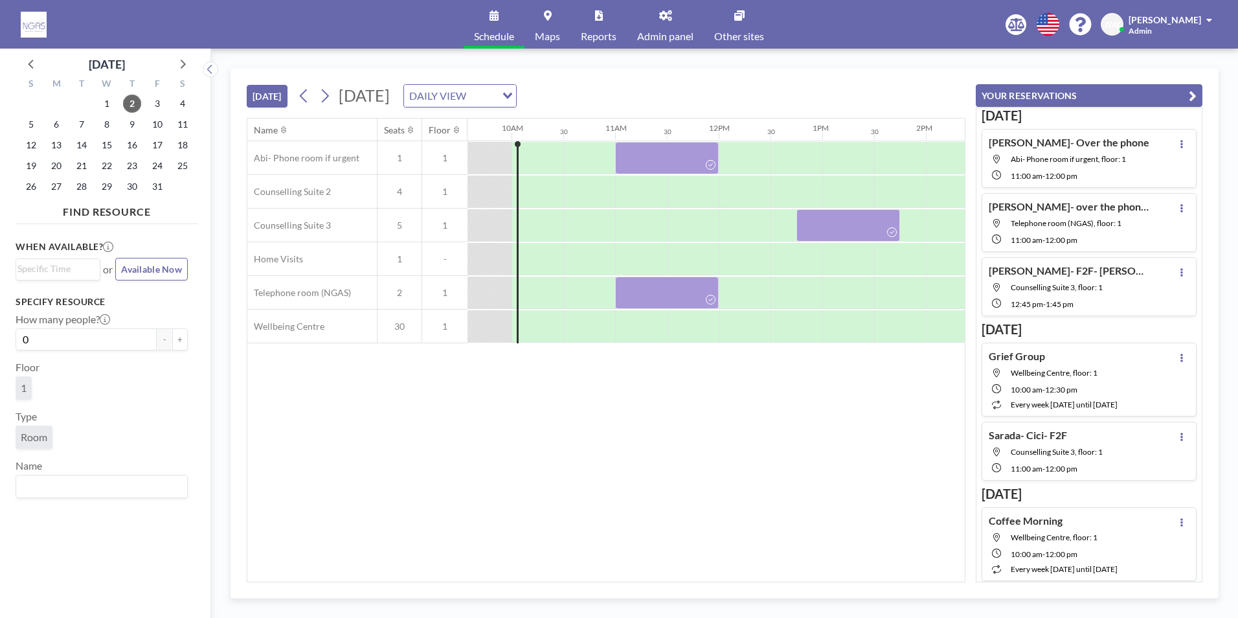
click at [629, 519] on div "Name Seats Floor 12AM 30 1AM 30 2AM 30 3AM 30 4AM 30 5AM 30 6AM 30 7AM 30 8AM 3…" at bounding box center [605, 349] width 717 height 463
